Goal: Task Accomplishment & Management: Manage account settings

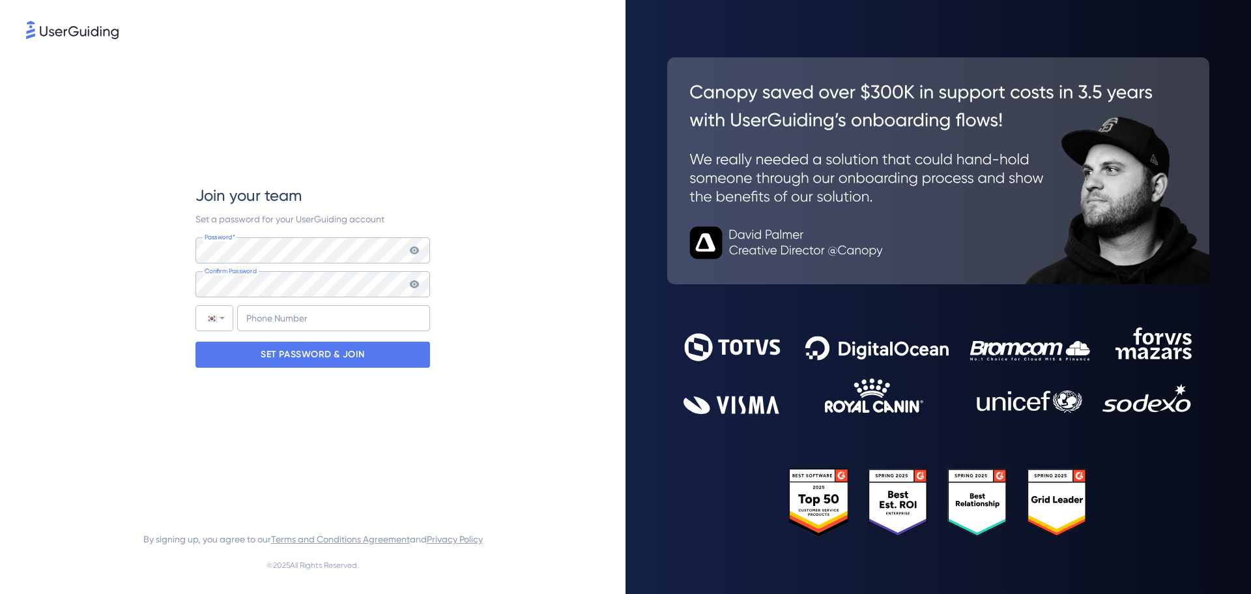
click at [414, 254] on icon at bounding box center [414, 250] width 9 height 8
click at [504, 209] on div "Join your team Set a password for your UserGuiding account Password* Your passw…" at bounding box center [313, 276] width 574 height 469
click at [418, 284] on icon at bounding box center [414, 284] width 9 height 8
click at [415, 251] on icon at bounding box center [414, 250] width 9 height 8
click at [502, 308] on div "Join your team Set a password for your UserGuiding account Password* Your passw…" at bounding box center [313, 276] width 574 height 469
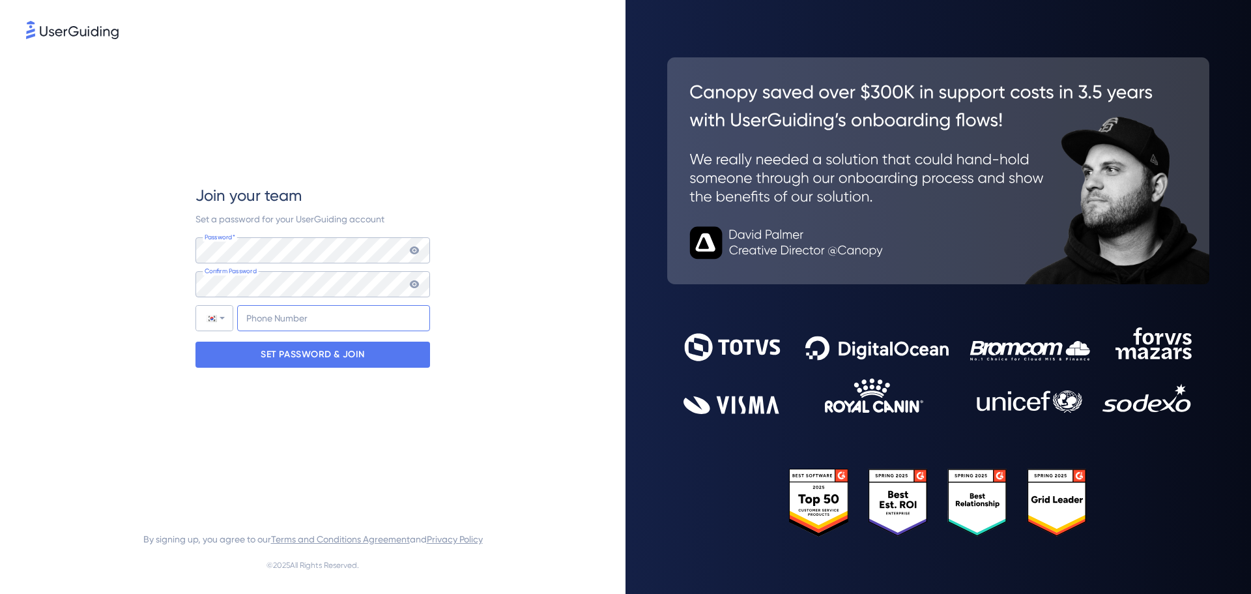
click at [315, 319] on input "+82" at bounding box center [333, 318] width 193 height 26
type input "[PHONE_NUMBER]"
click at [340, 362] on p "SET PASSWORD & JOIN" at bounding box center [313, 354] width 104 height 21
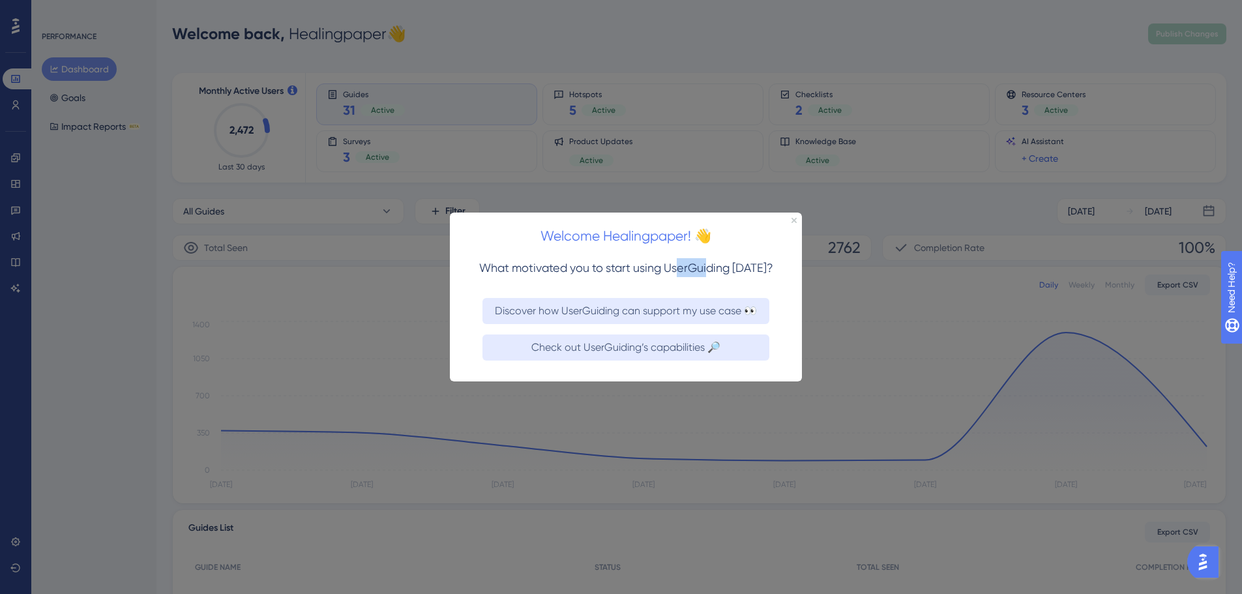
drag, startPoint x: 678, startPoint y: 265, endPoint x: 707, endPoint y: 267, distance: 29.4
click at [707, 267] on span "What motivated you to start using UserGuiding [DATE]?" at bounding box center [626, 267] width 294 height 14
click at [791, 222] on icon "Close Preview" at bounding box center [793, 219] width 5 height 5
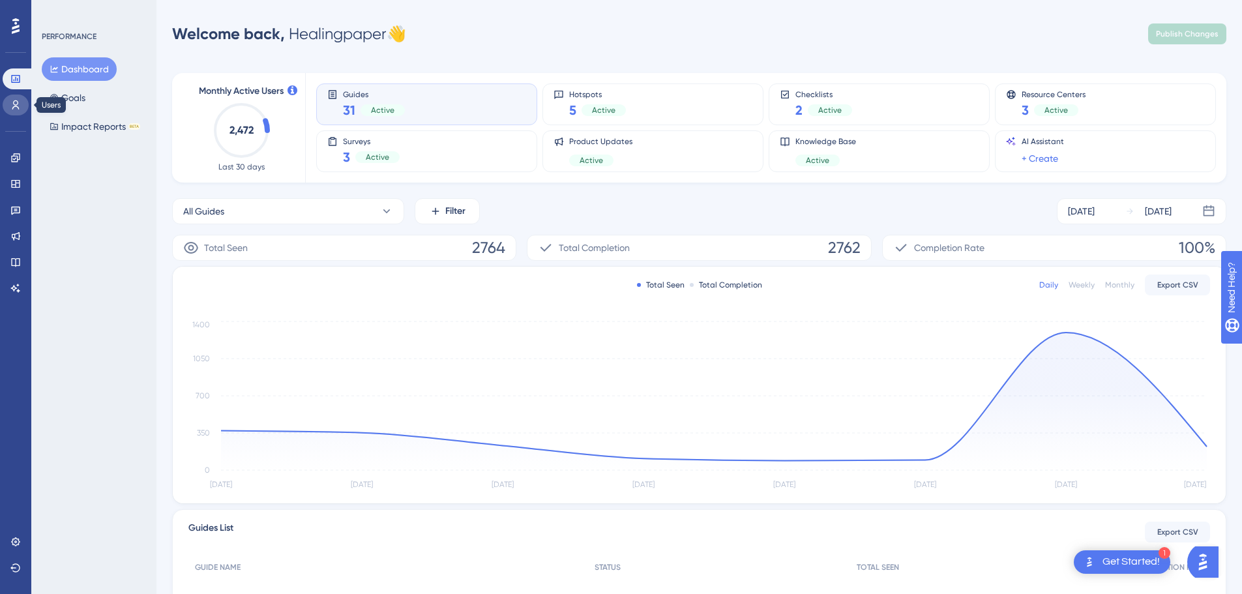
click at [16, 106] on icon at bounding box center [15, 104] width 7 height 9
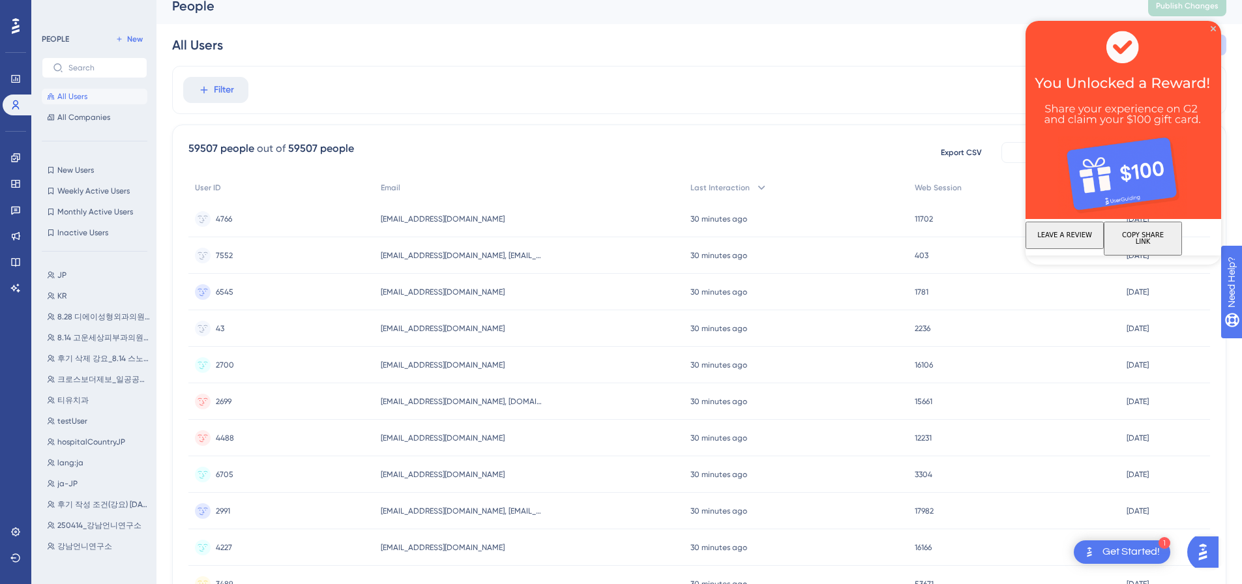
scroll to position [14, 0]
click at [1212, 27] on icon "Close Preview" at bounding box center [1212, 28] width 5 height 5
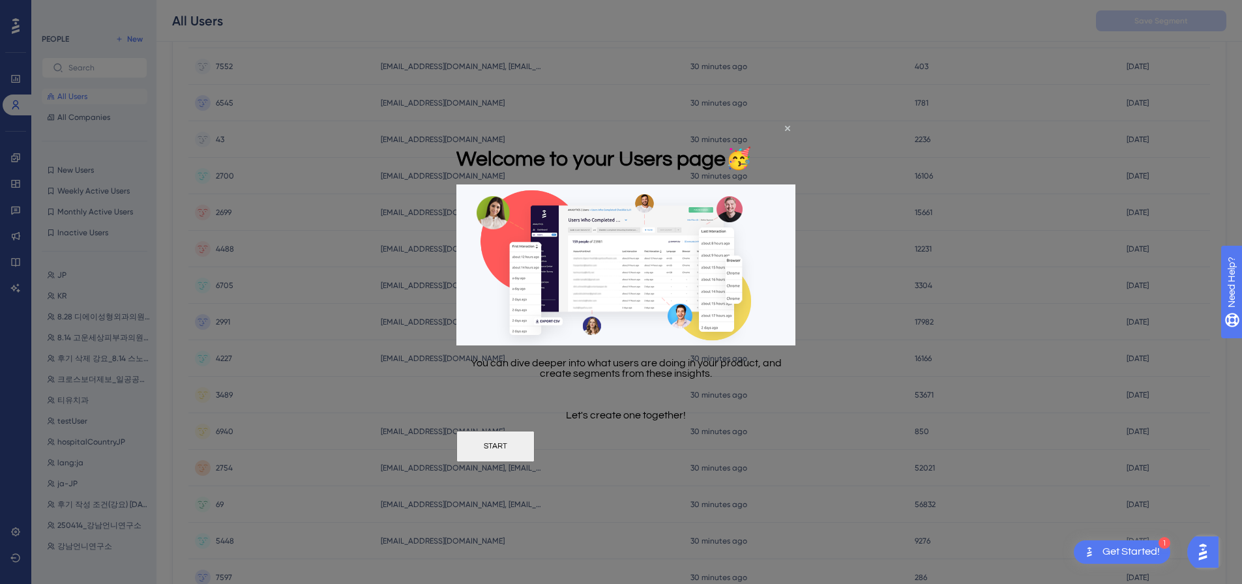
scroll to position [207, 0]
click at [786, 128] on icon "Close Preview" at bounding box center [787, 127] width 5 height 5
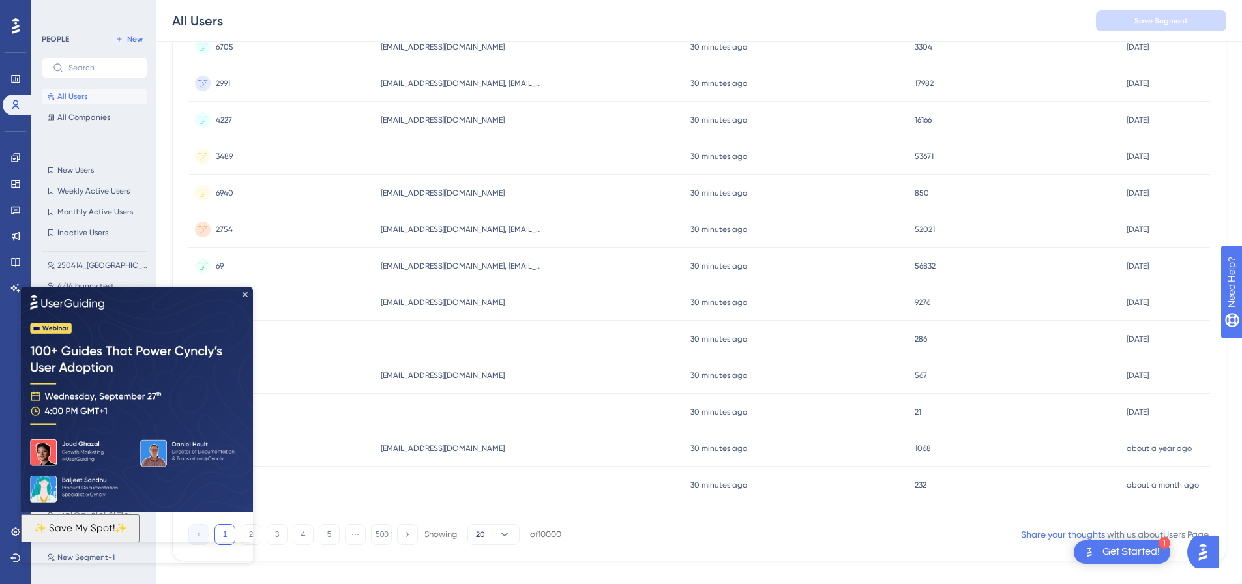
scroll to position [454, 0]
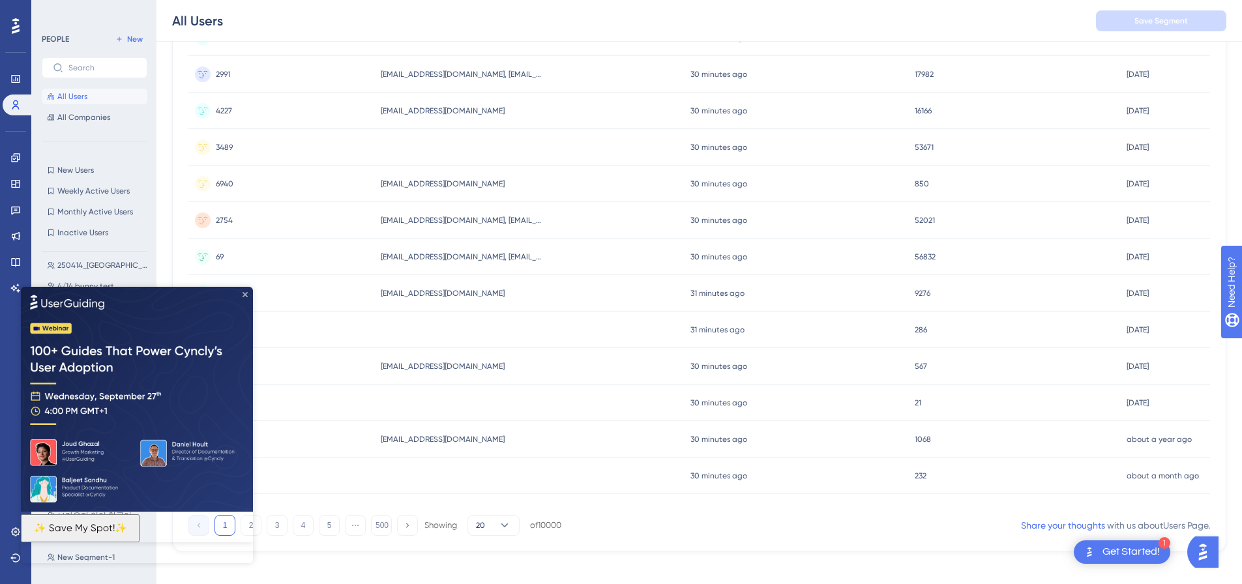
click at [244, 292] on icon "Close Preview" at bounding box center [244, 293] width 5 height 5
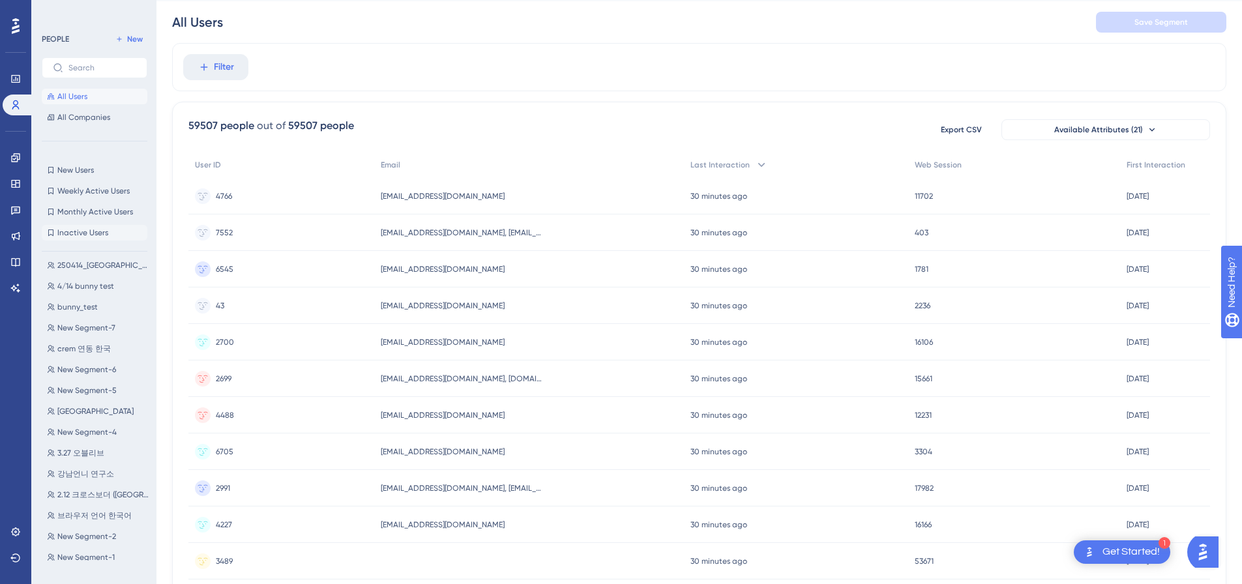
scroll to position [0, 0]
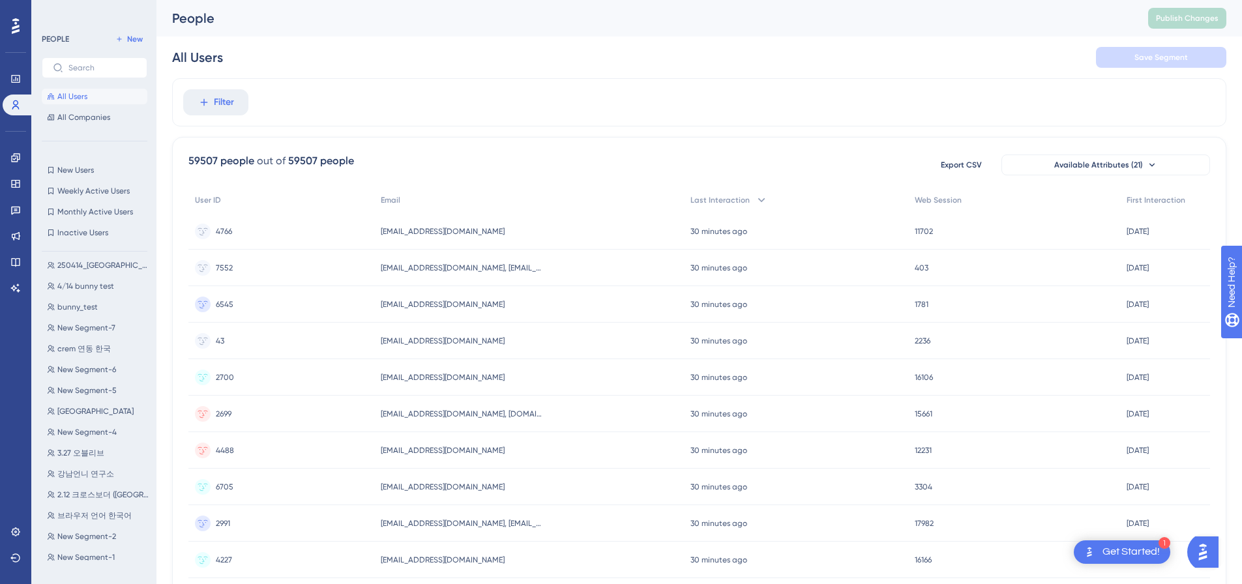
click at [211, 63] on div "All Users" at bounding box center [197, 57] width 51 height 18
click at [318, 54] on div "All Users Save Segment" at bounding box center [699, 57] width 1054 height 42
